Goal: Information Seeking & Learning: Learn about a topic

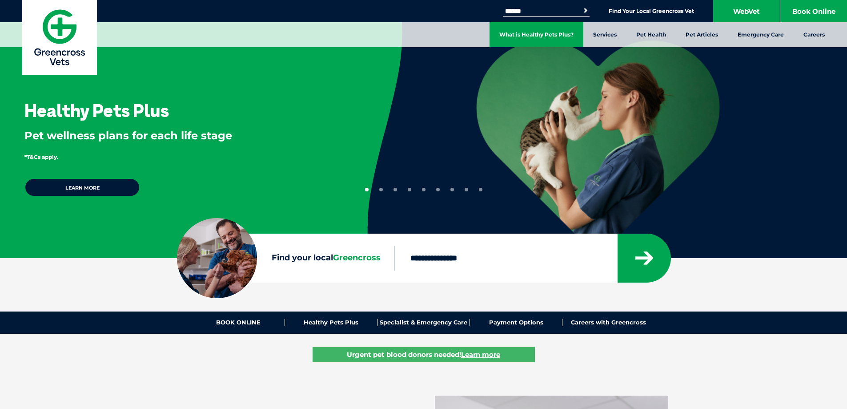
click at [499, 35] on link "What is Healthy Pets Plus?" at bounding box center [537, 34] width 94 height 25
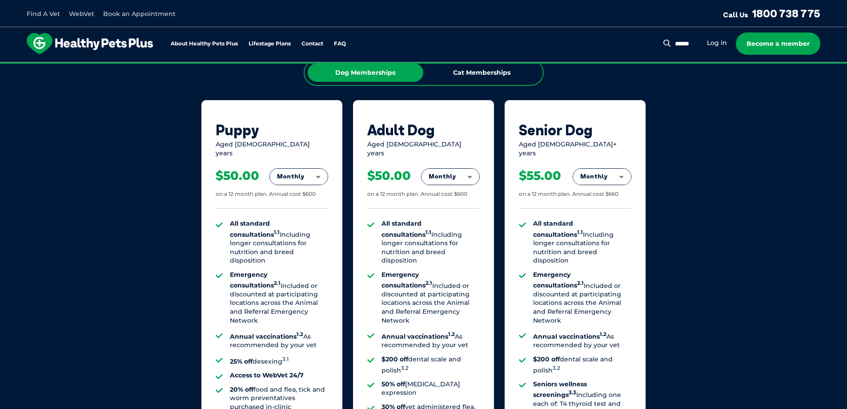
scroll to position [578, 0]
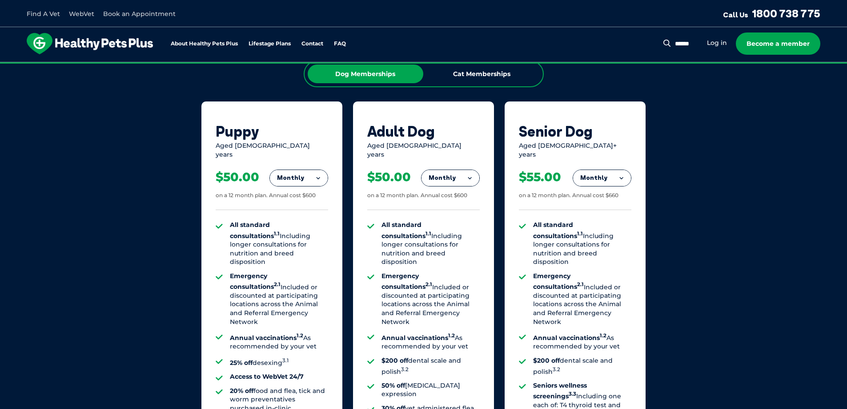
click at [617, 170] on button "Monthly" at bounding box center [602, 178] width 58 height 16
click at [671, 125] on div "Our Membership Plans All of our memberships are for a 12 month term. We offer s…" at bounding box center [423, 264] width 847 height 622
